Goal: Transaction & Acquisition: Download file/media

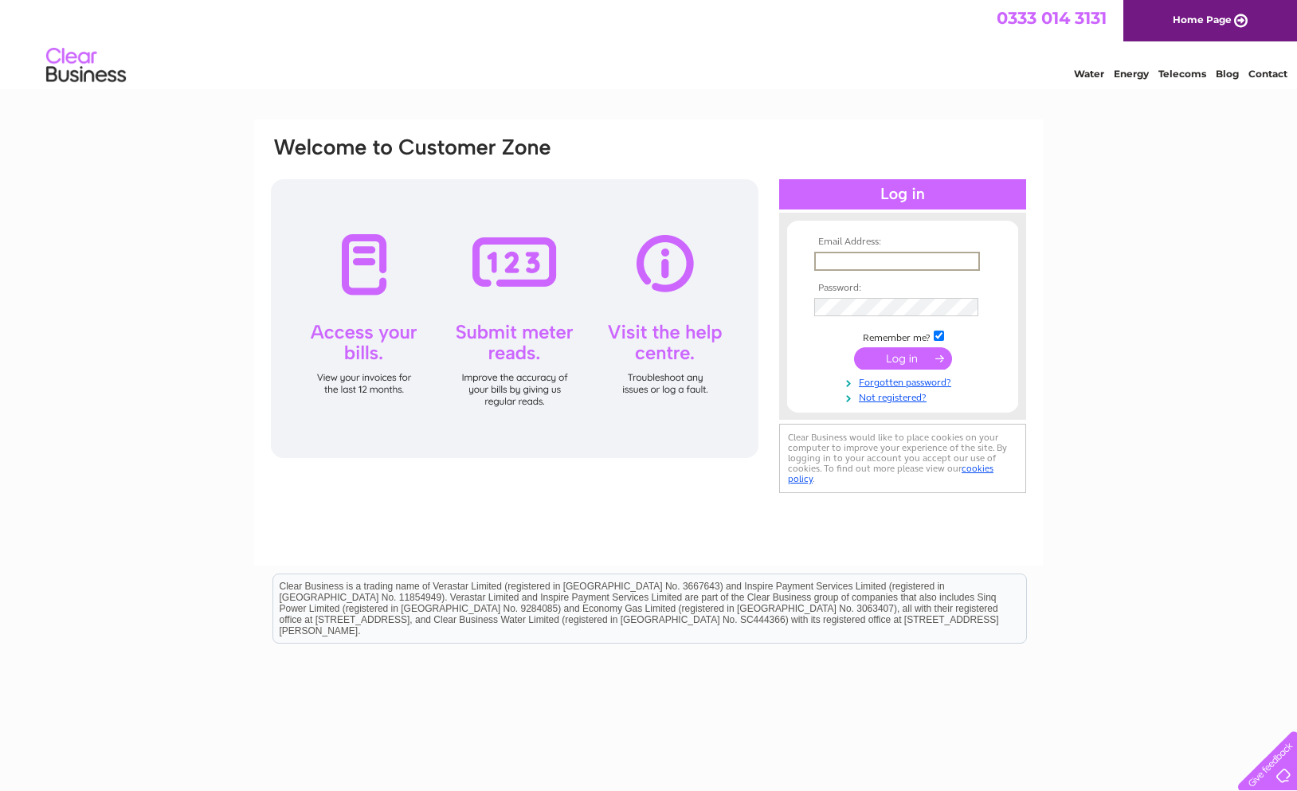
type input "sales@bromsgroveprinting.co.uk"
click at [908, 363] on input "submit" at bounding box center [903, 357] width 98 height 22
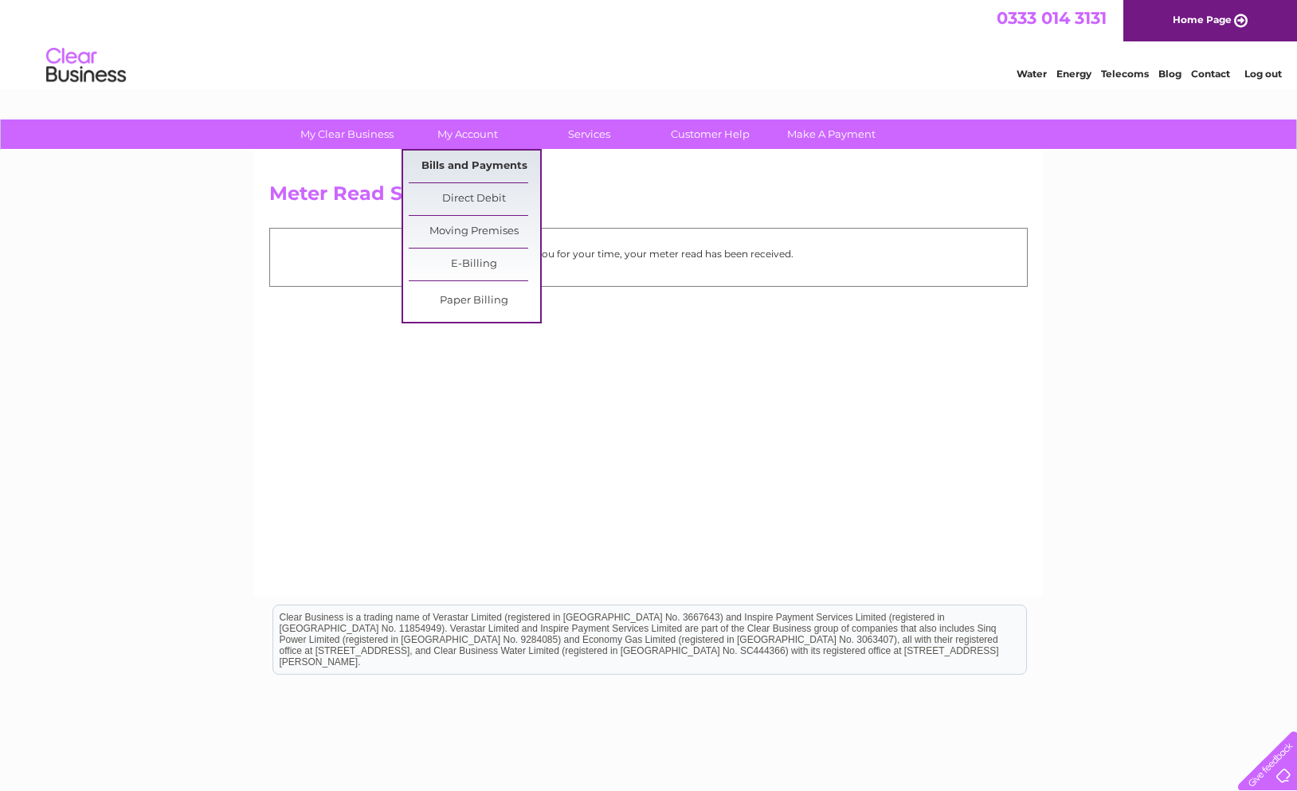
click at [478, 165] on link "Bills and Payments" at bounding box center [474, 167] width 131 height 32
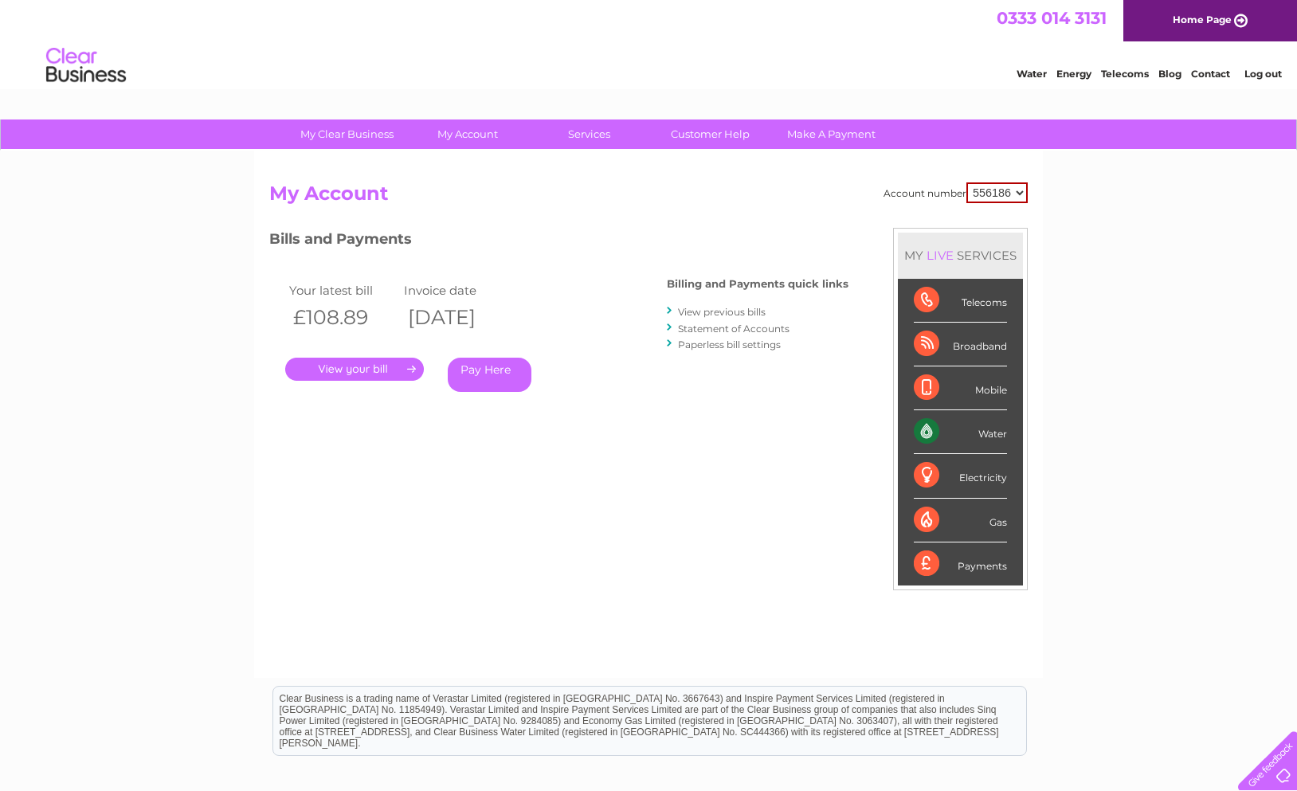
click at [373, 359] on link "." at bounding box center [354, 369] width 139 height 23
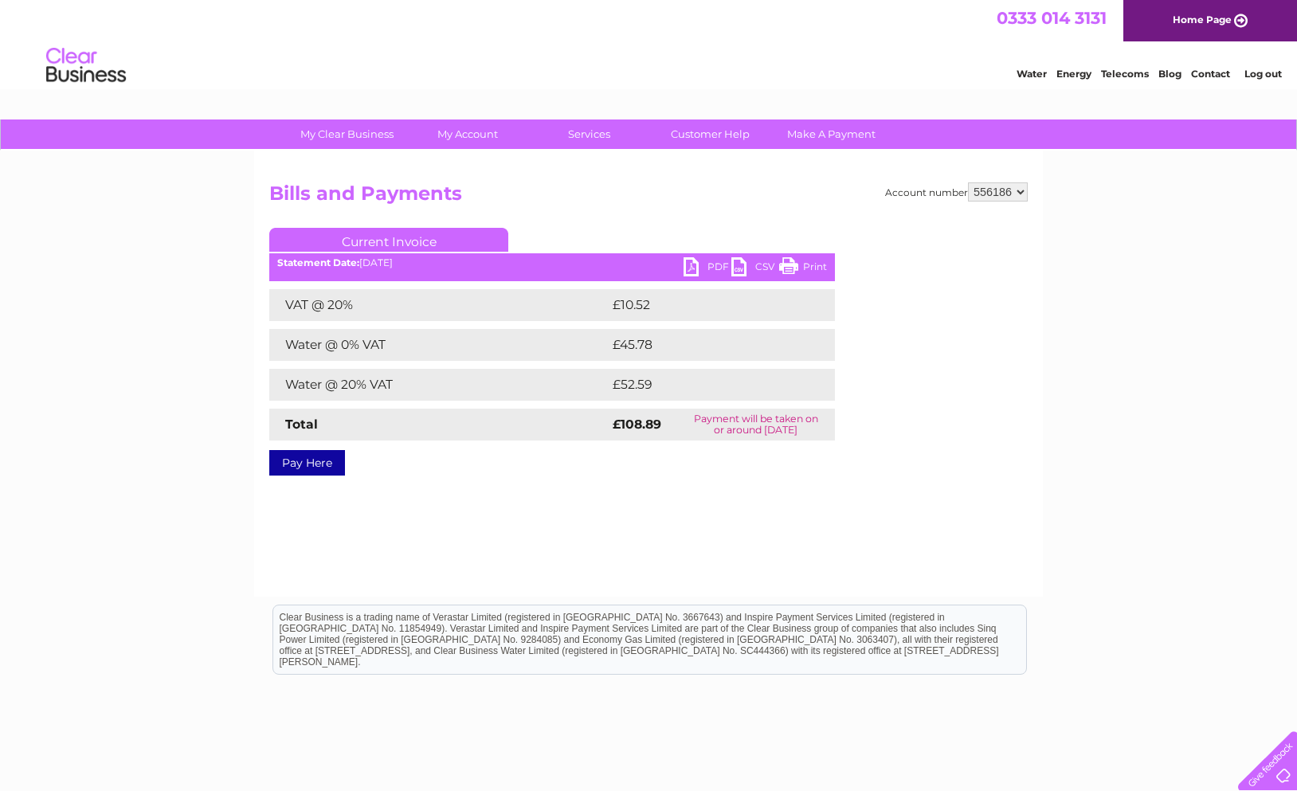
click at [708, 266] on link "PDF" at bounding box center [708, 268] width 48 height 23
